Goal: Book appointment/travel/reservation

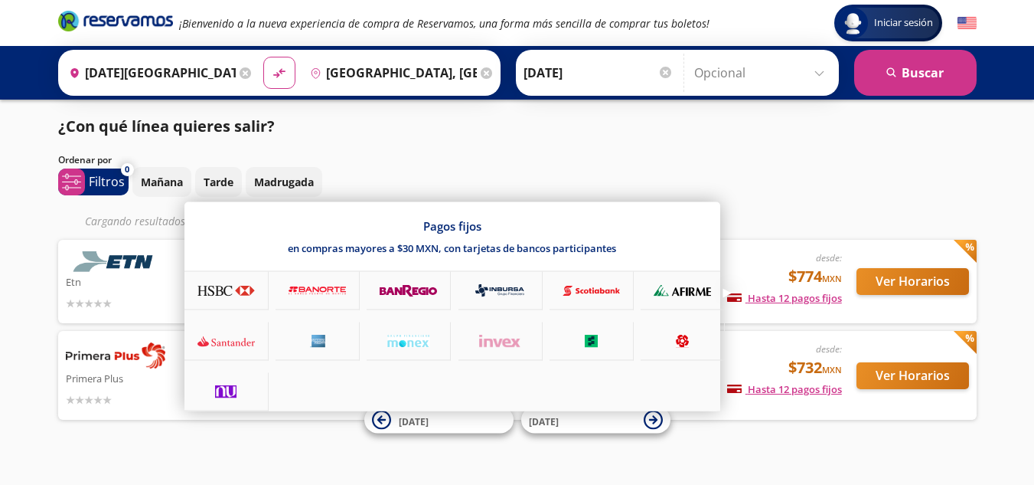
scroll to position [19, 0]
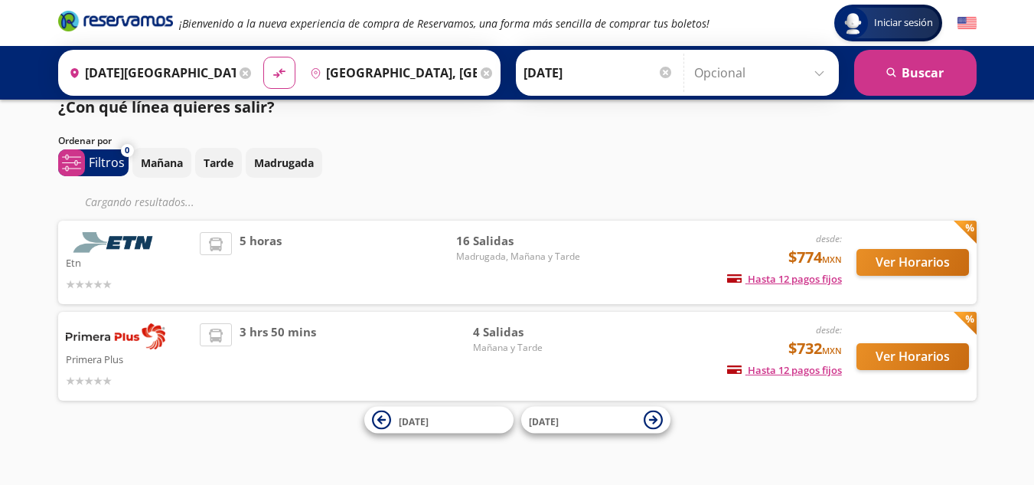
click at [152, 452] on div "Iniciar sesión Iniciar sesión ¡Bienvenido a la nueva experiencia de compra de R…" at bounding box center [517, 233] width 1034 height 504
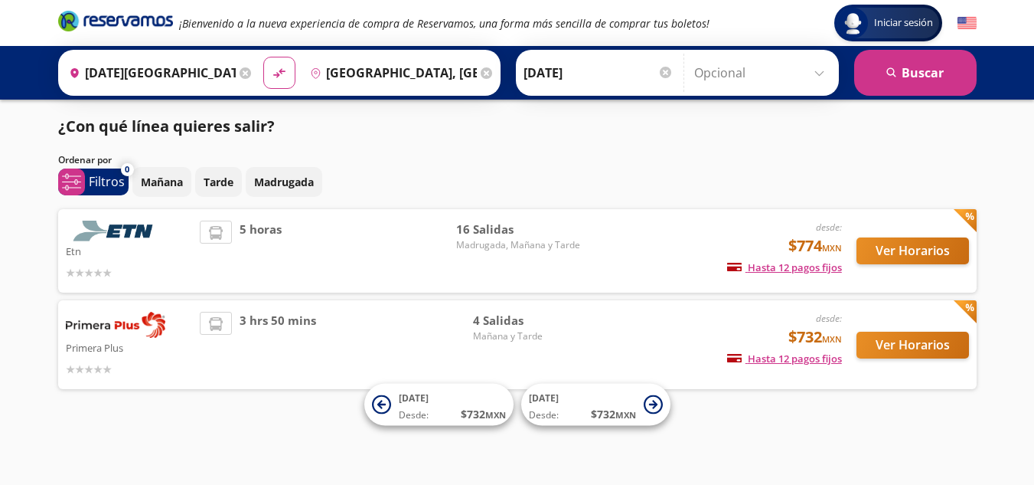
scroll to position [0, 0]
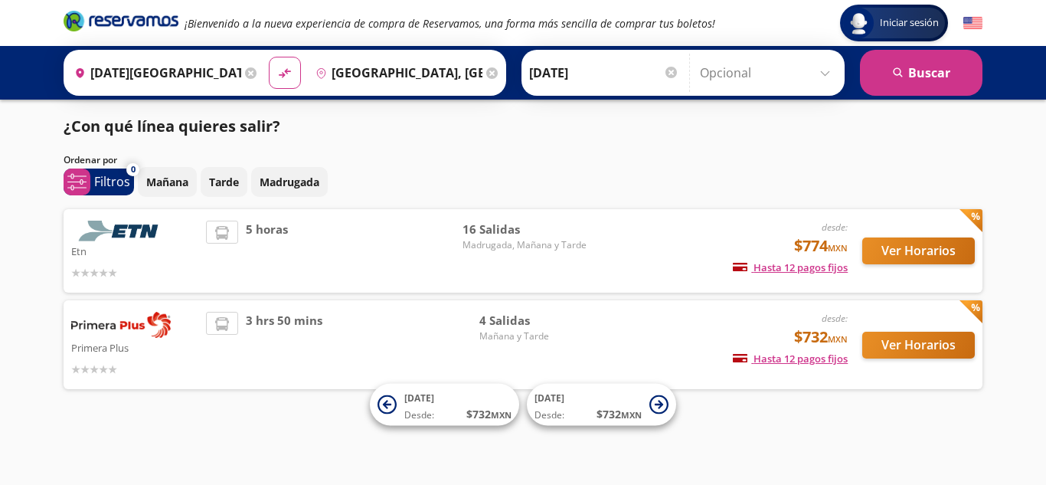
click at [426, 241] on div "5 horas" at bounding box center [334, 250] width 256 height 60
click at [124, 227] on img at bounding box center [121, 230] width 100 height 21
click at [932, 244] on button "Ver Horarios" at bounding box center [918, 250] width 113 height 27
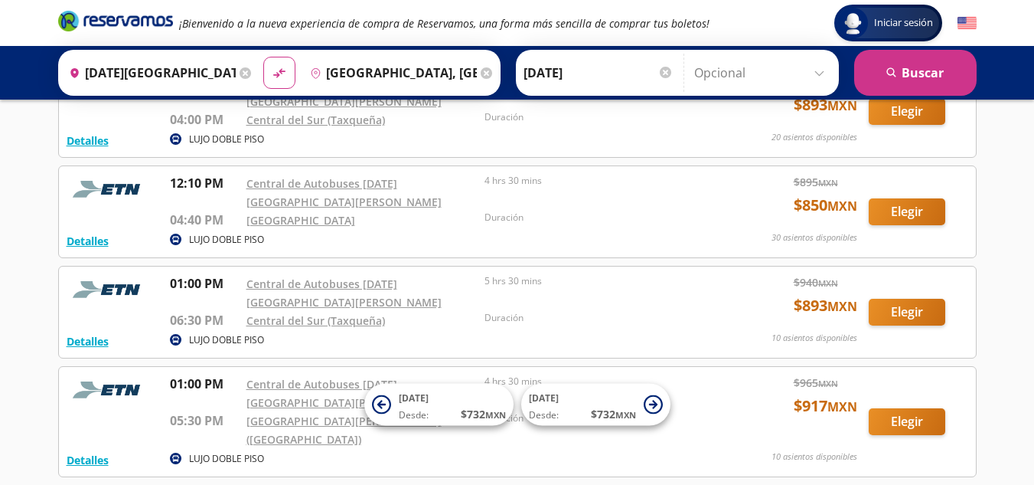
scroll to position [1280, 0]
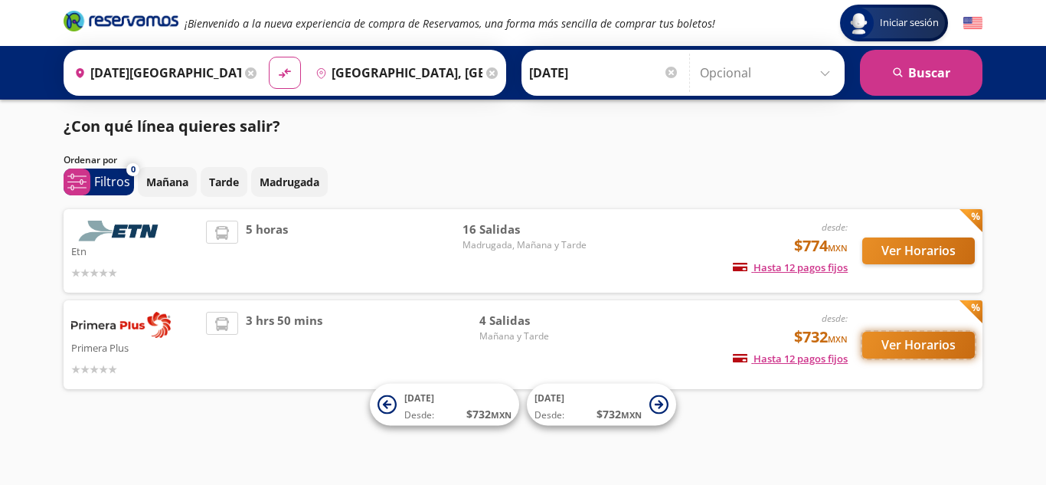
click at [915, 349] on button "Ver Horarios" at bounding box center [918, 344] width 113 height 27
